Goal: Task Accomplishment & Management: Use online tool/utility

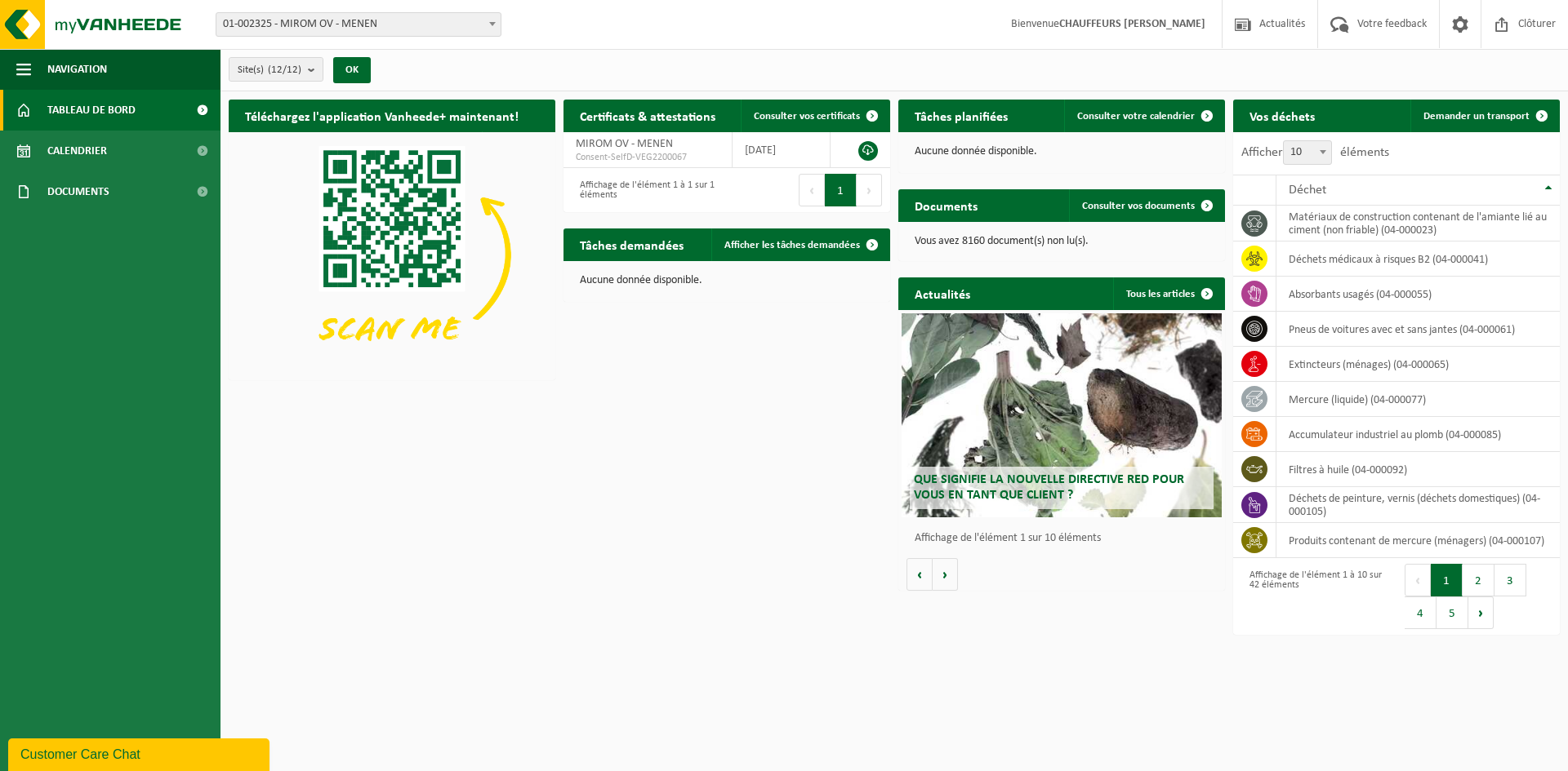
click at [1472, 94] on div "Vos déchets Demander un transport Afficher 10 25 50 100 10 éléments Déchet maté…" at bounding box center [1396, 367] width 335 height 551
click at [1485, 119] on span "Demander un transport" at bounding box center [1476, 116] width 107 height 10
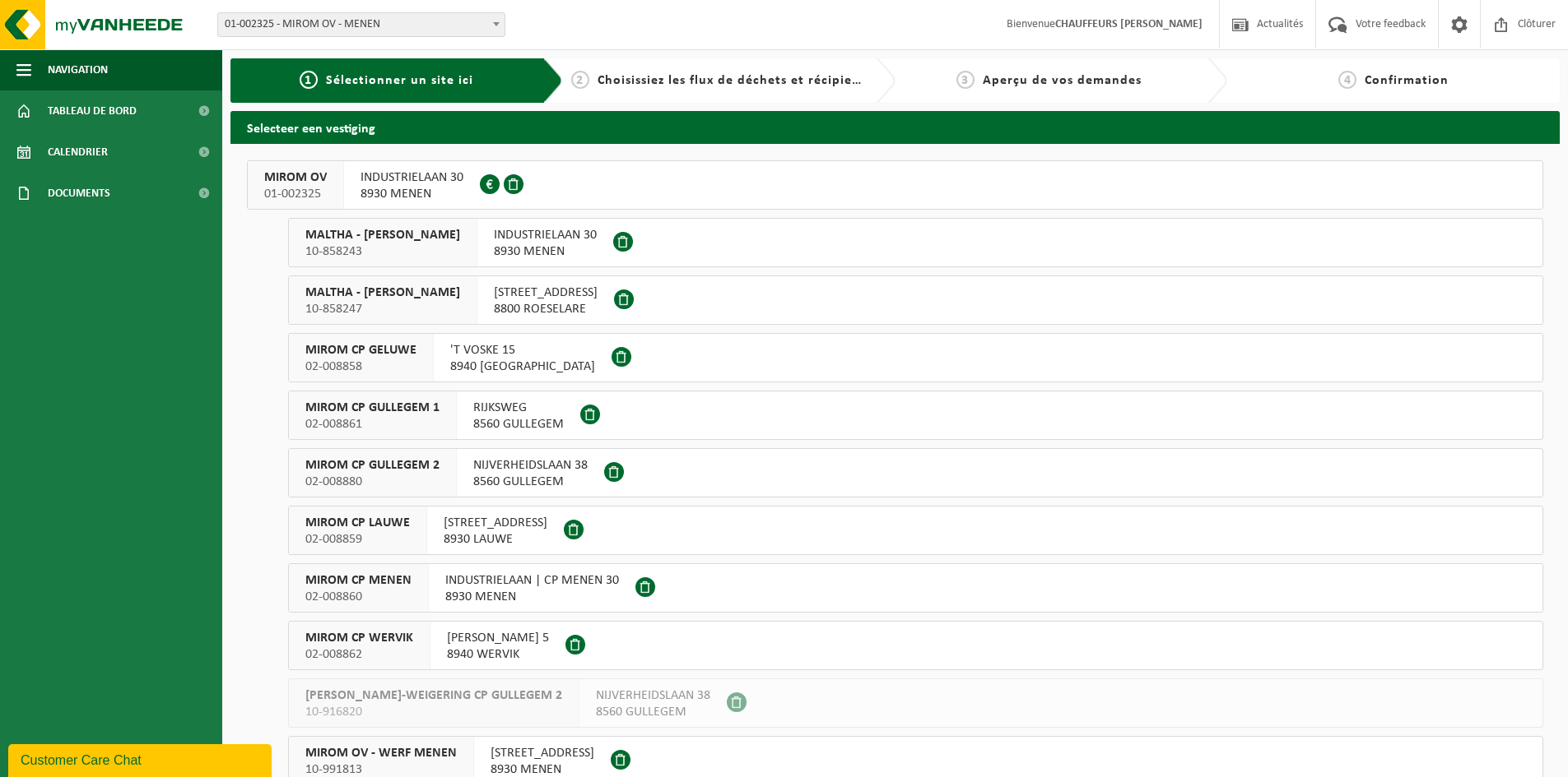
click at [293, 184] on span "MIROM OV" at bounding box center [295, 177] width 63 height 17
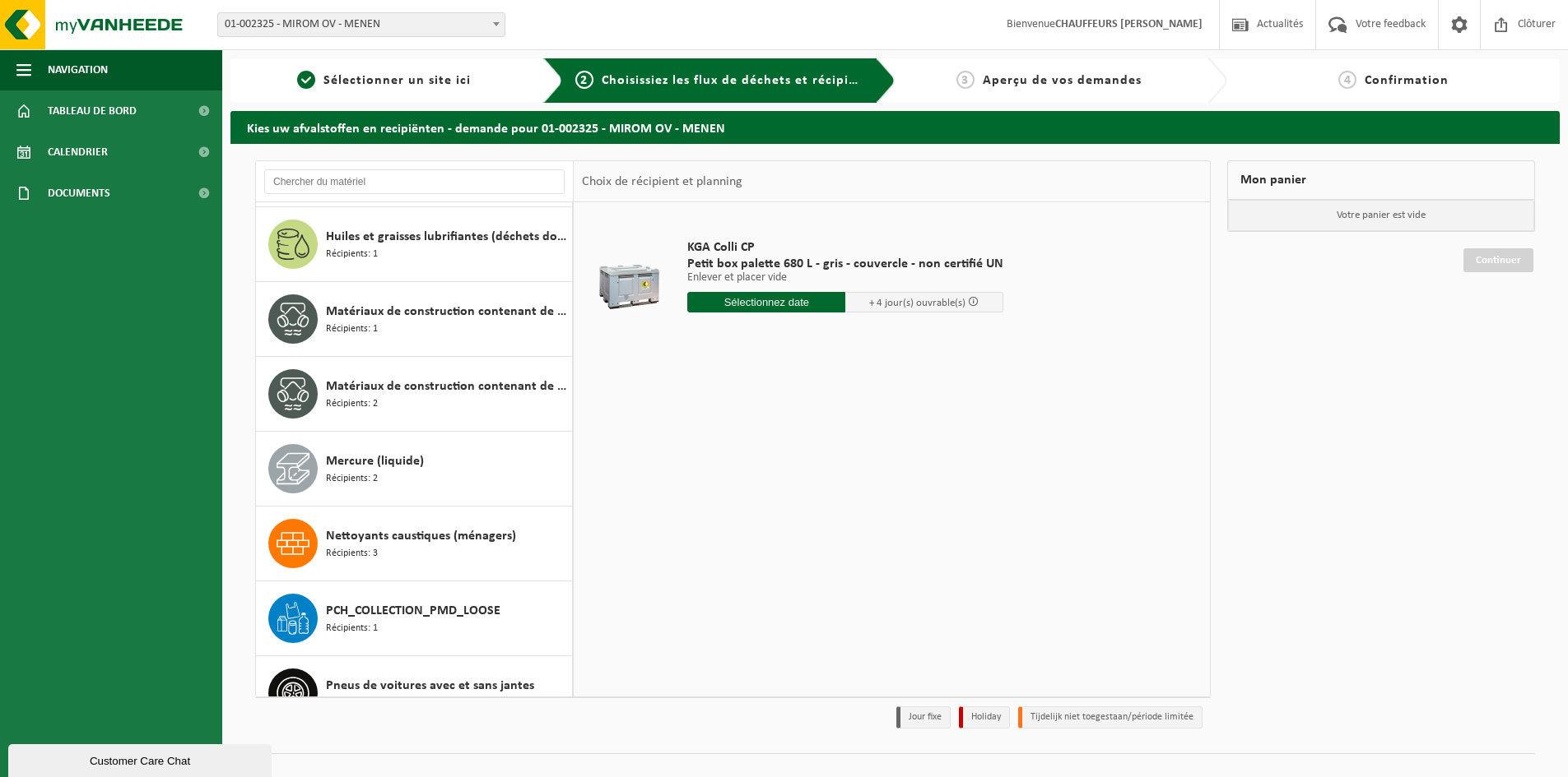
scroll to position [1446, 0]
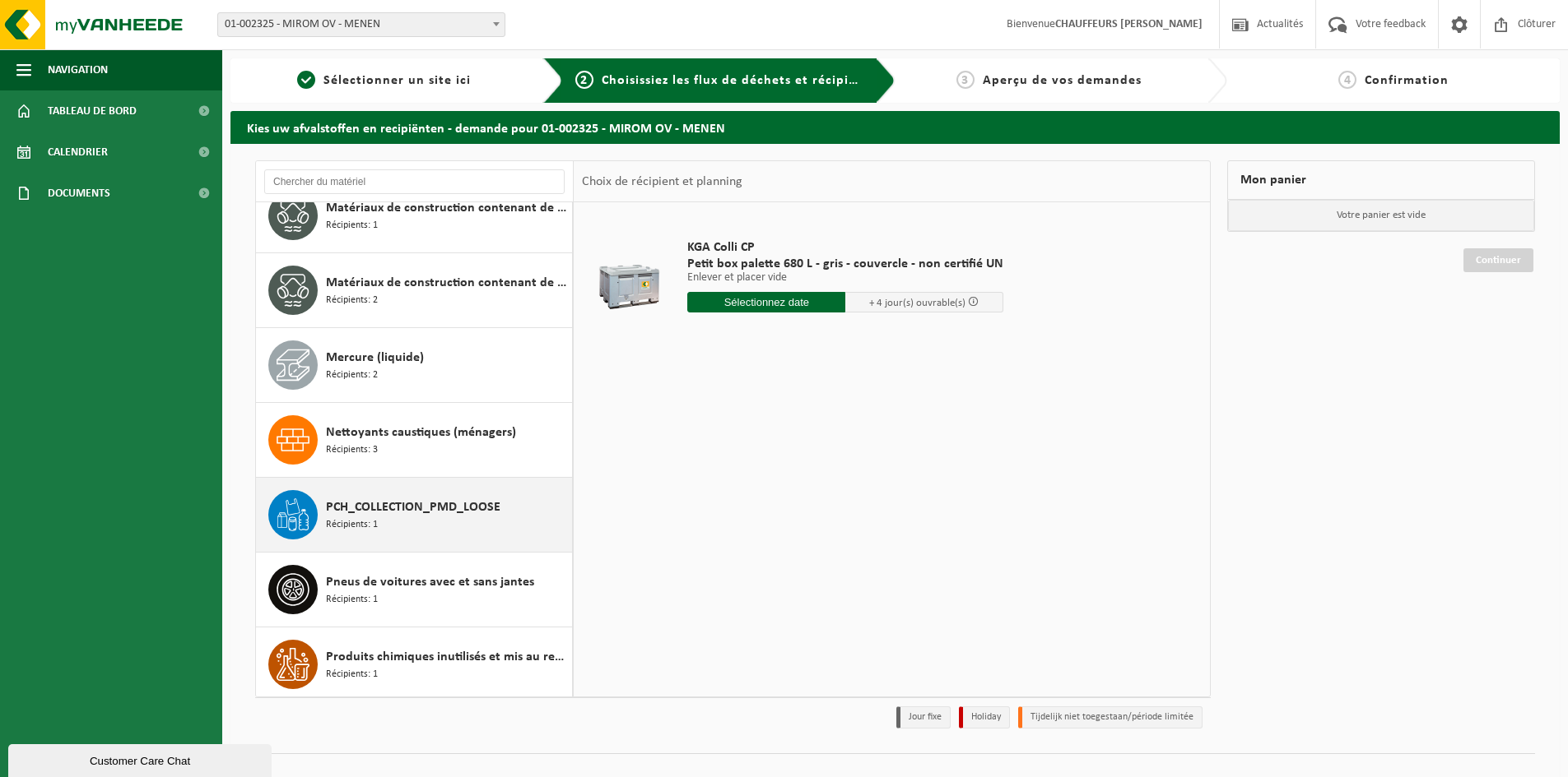
click at [393, 515] on span "PCH_COLLECTION_PMD_LOOSE" at bounding box center [413, 507] width 175 height 20
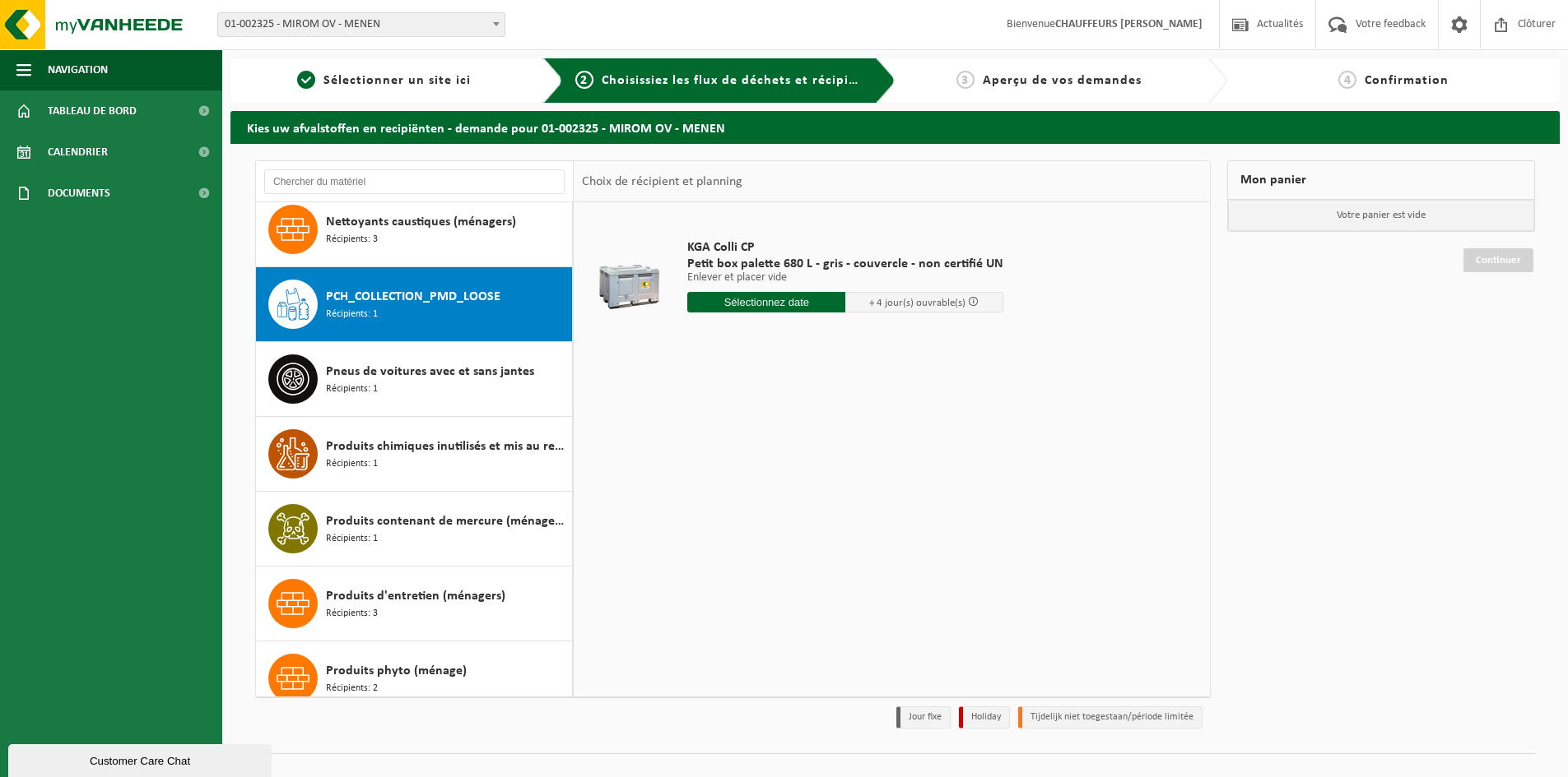
scroll to position [1722, 0]
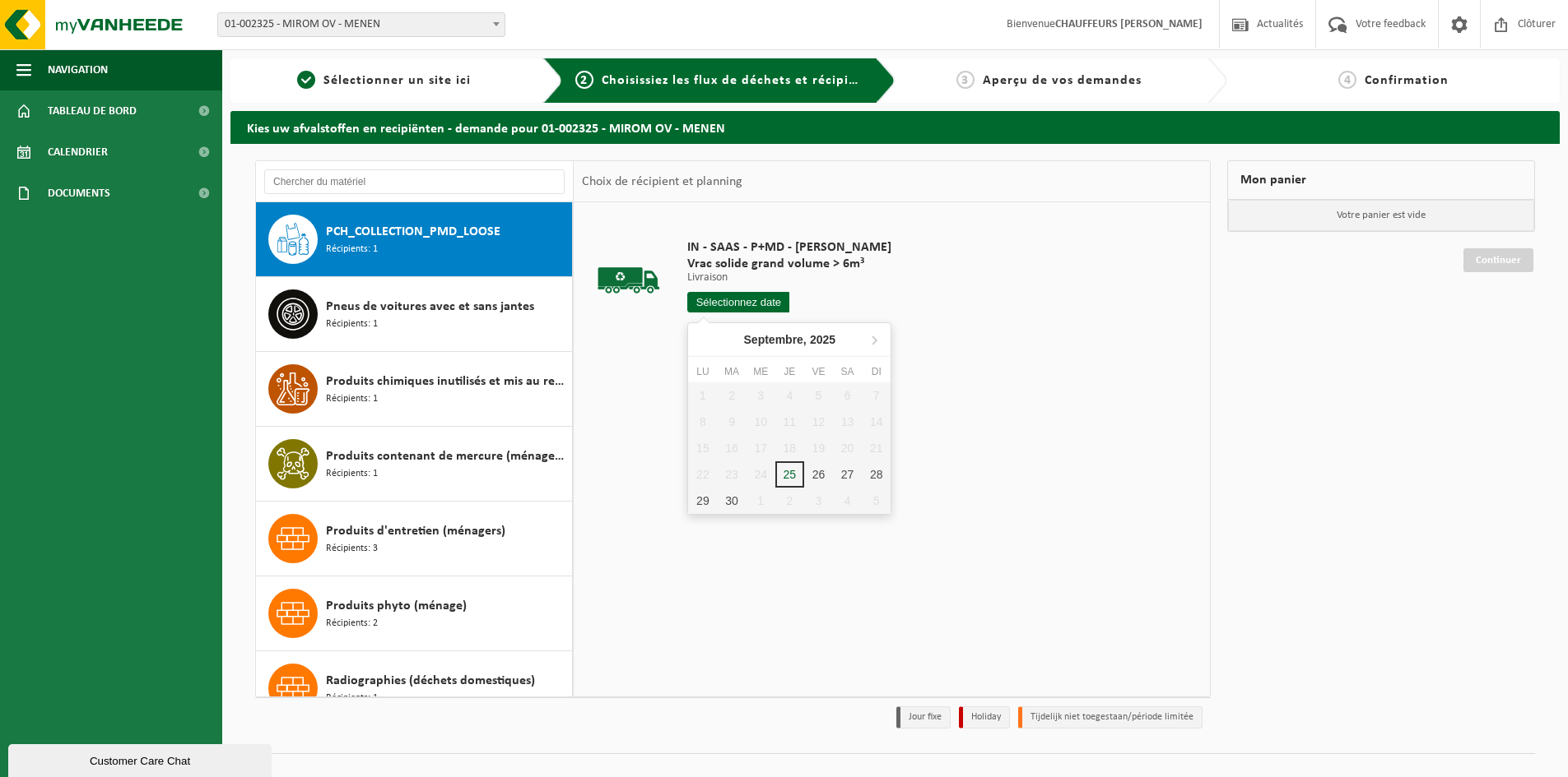
click at [741, 303] on input "text" at bounding box center [737, 303] width 102 height 21
click at [819, 479] on div "26" at bounding box center [819, 474] width 29 height 26
type input "à partir de 2025-09-26"
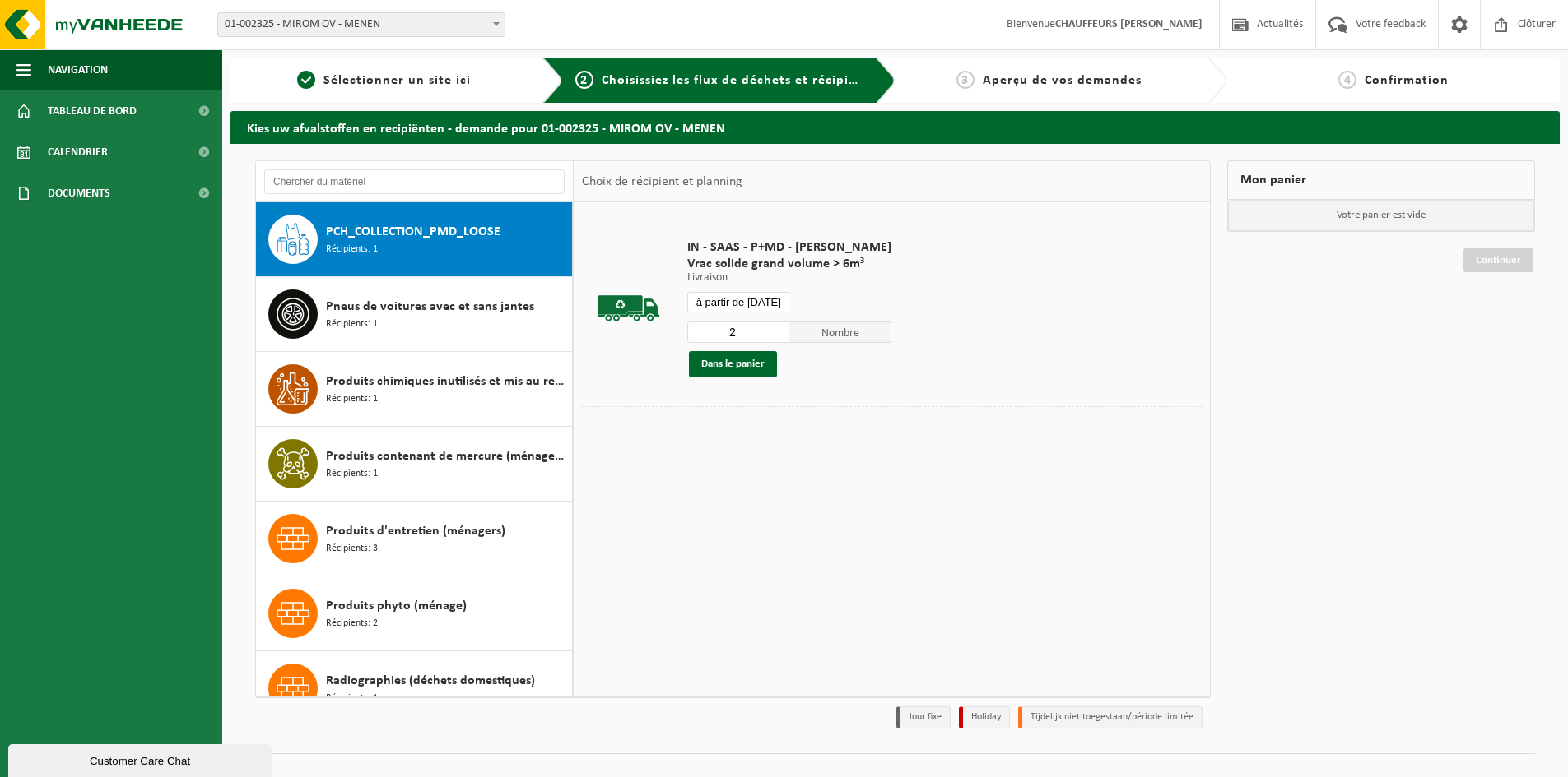
click at [777, 330] on input "2" at bounding box center [737, 332] width 102 height 21
click at [777, 330] on input "3" at bounding box center [737, 332] width 102 height 21
click at [777, 330] on input "4" at bounding box center [737, 332] width 102 height 21
click at [774, 323] on input "4" at bounding box center [737, 332] width 102 height 21
type input "5"
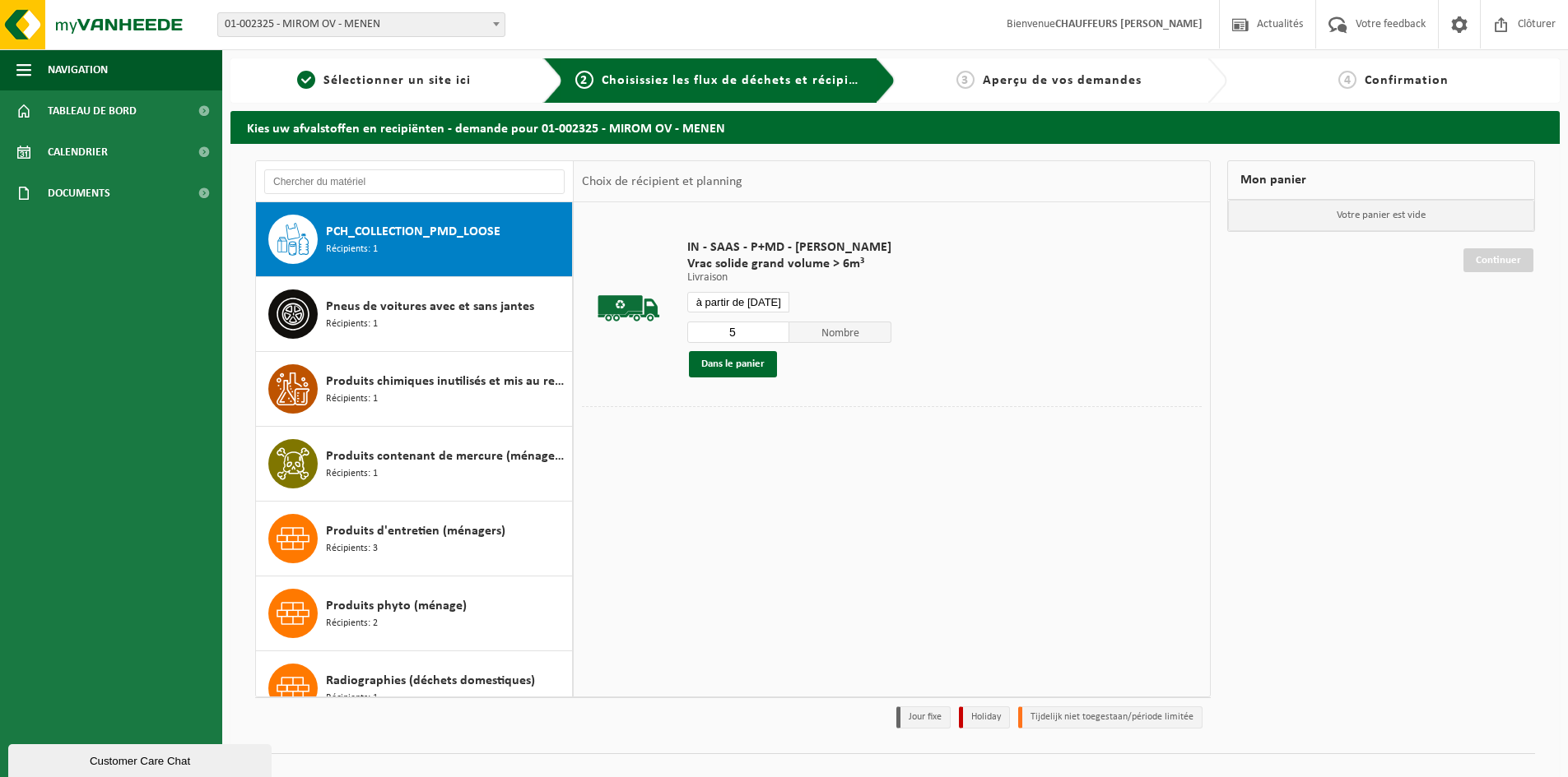
click at [779, 328] on input "5" at bounding box center [737, 332] width 102 height 21
click at [756, 362] on button "Dans le panier" at bounding box center [733, 364] width 88 height 26
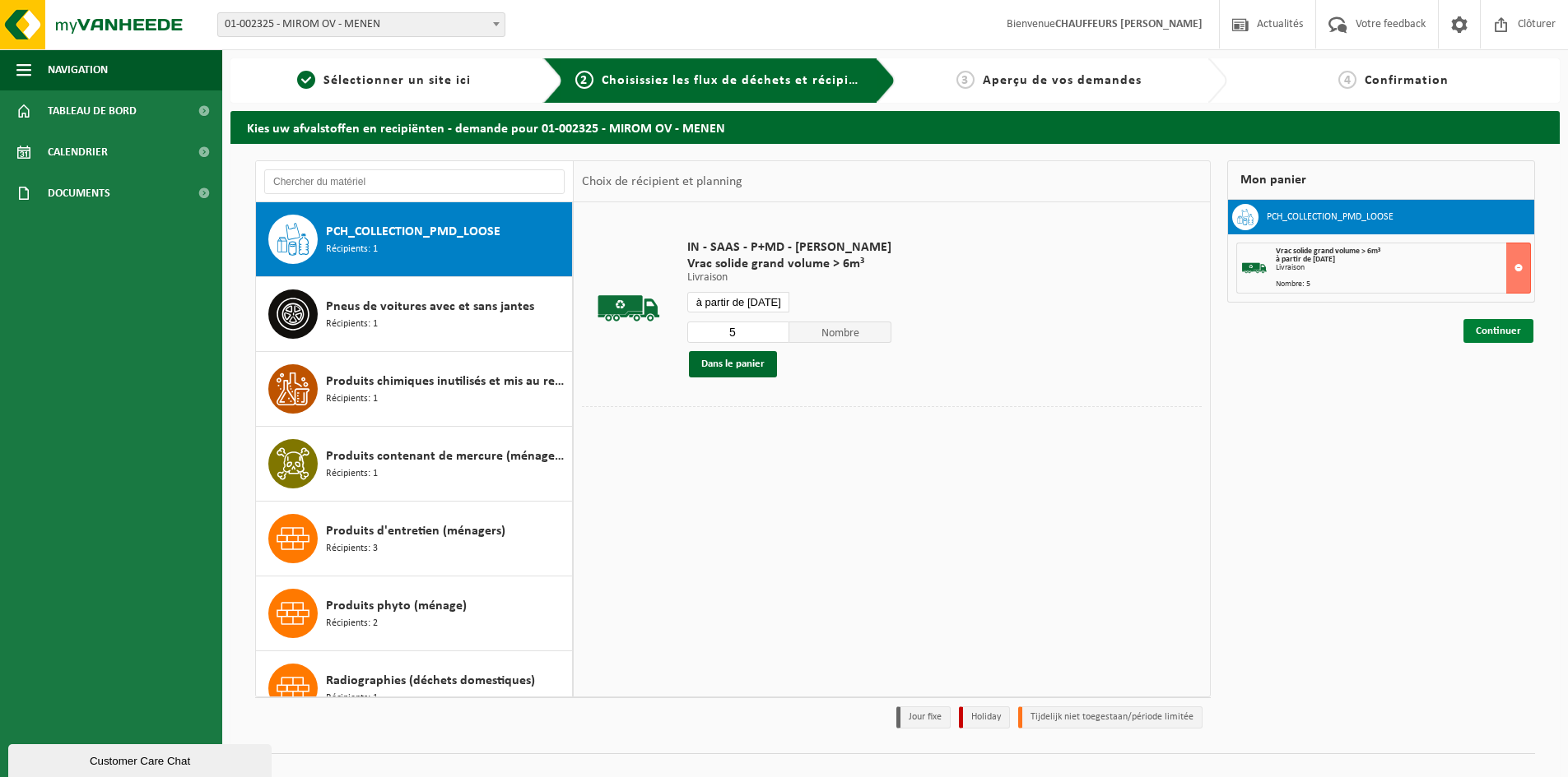
click at [1485, 332] on link "Continuer" at bounding box center [1498, 332] width 70 height 24
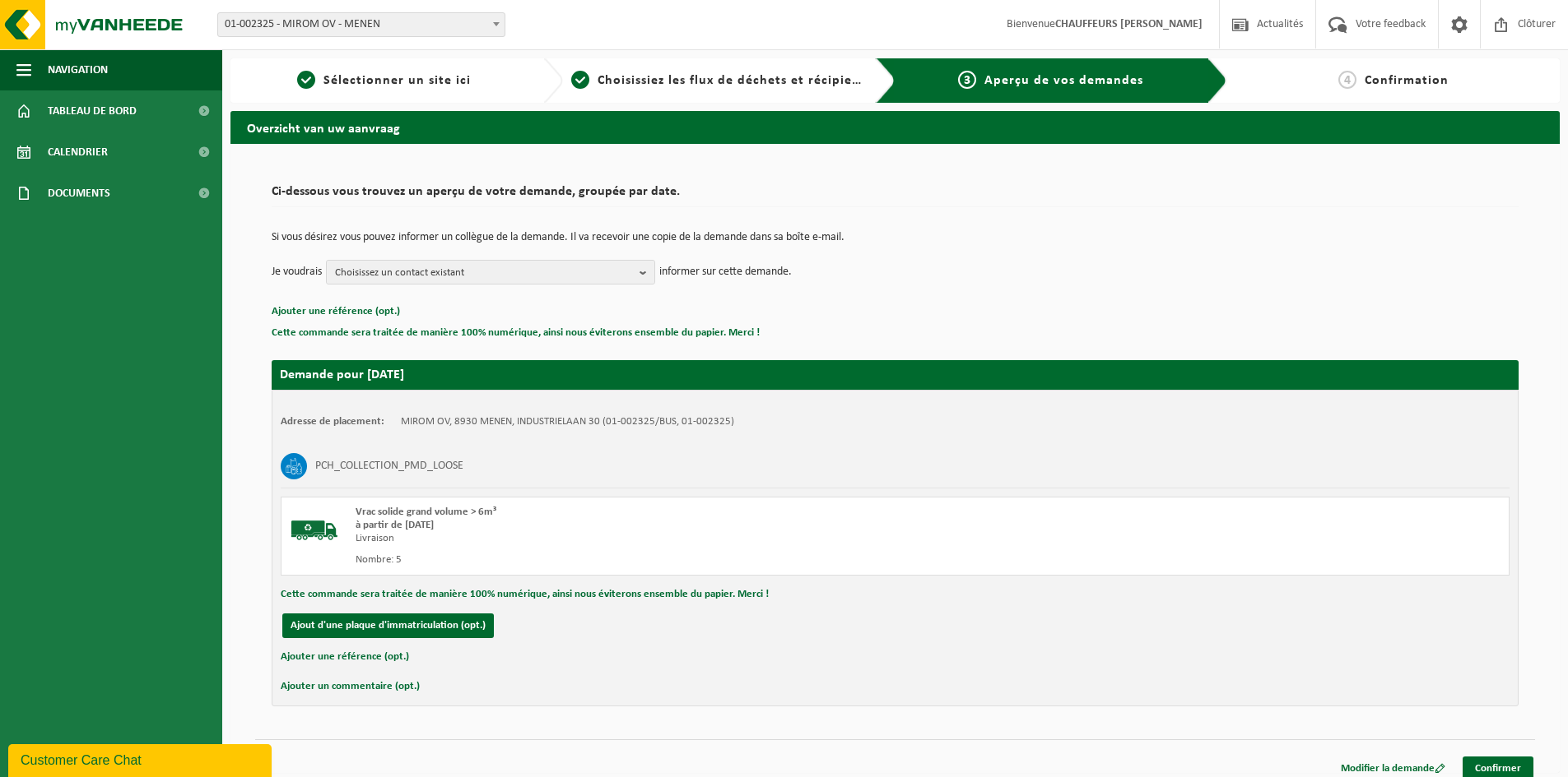
click at [1478, 746] on div "Modifier la demande Confirmer" at bounding box center [895, 748] width 1280 height 17
click at [1488, 759] on link "Confirmer" at bounding box center [1498, 769] width 71 height 24
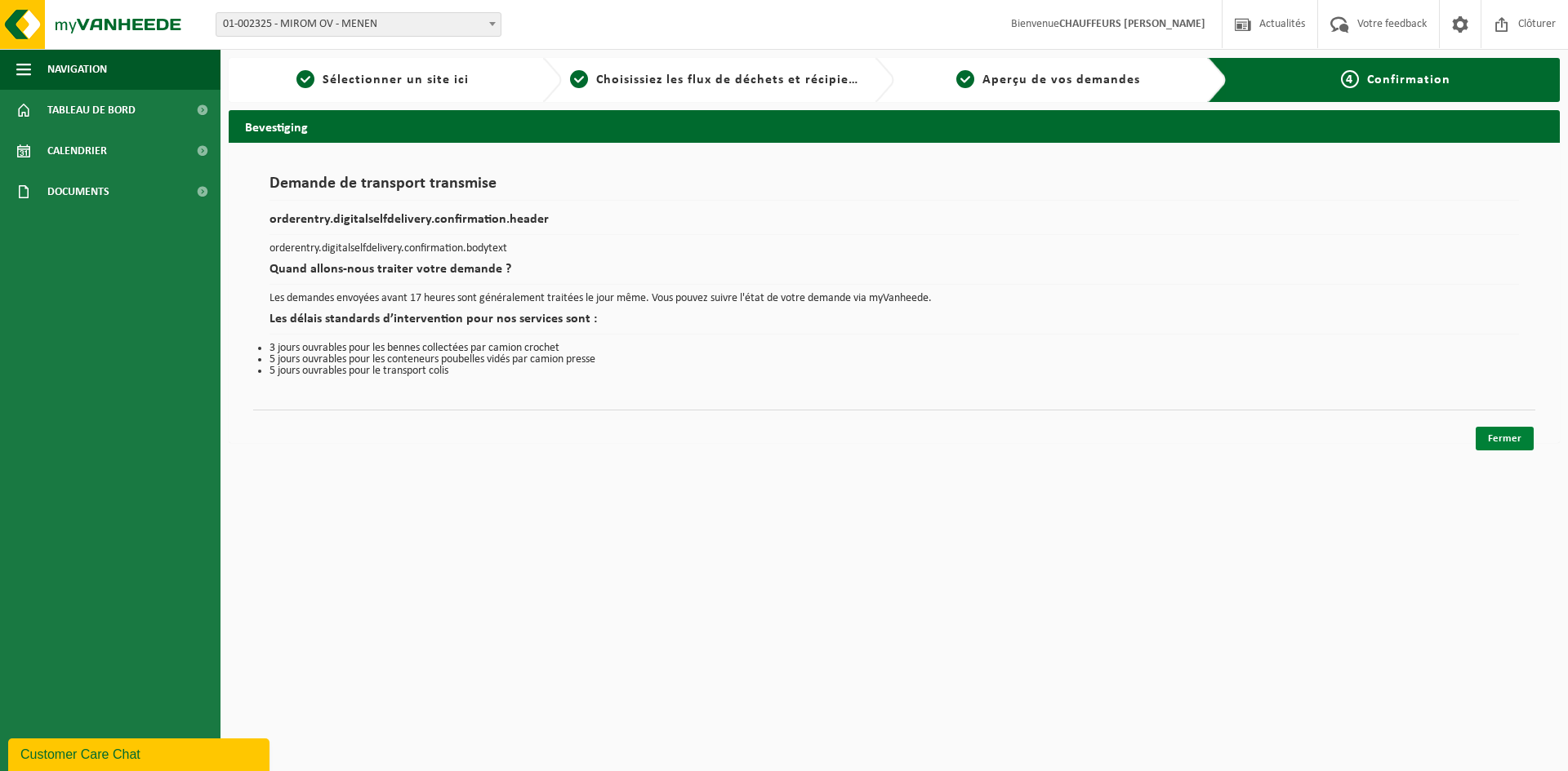
click at [1501, 437] on link "Fermer" at bounding box center [1505, 439] width 58 height 24
